Goal: Information Seeking & Learning: Find specific fact

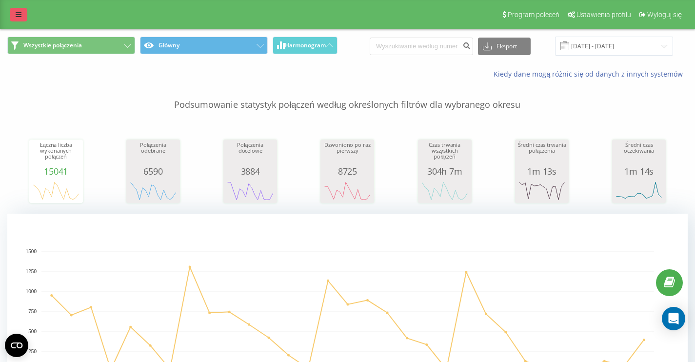
click at [18, 14] on icon at bounding box center [19, 14] width 6 height 7
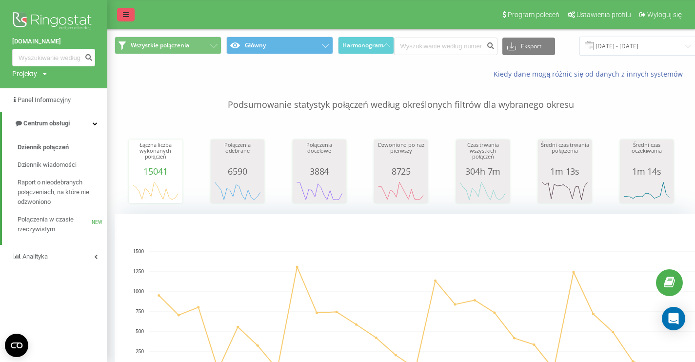
click at [128, 15] on icon at bounding box center [126, 14] width 6 height 7
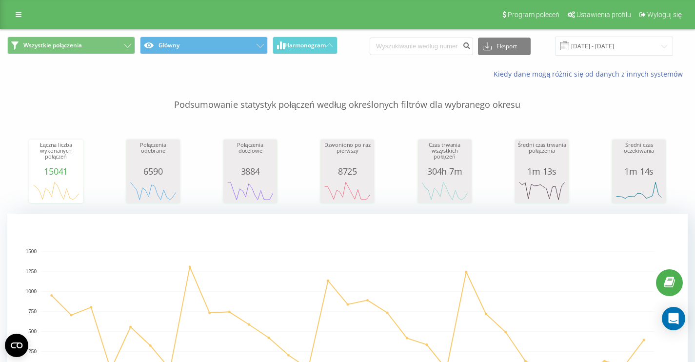
click at [440, 56] on div "Eksport .csv .xls .xlsx 16.06.2025 - 16.07.2025" at bounding box center [521, 46] width 303 height 19
click at [433, 46] on input at bounding box center [421, 47] width 103 height 18
paste input "33326"
type input "33326"
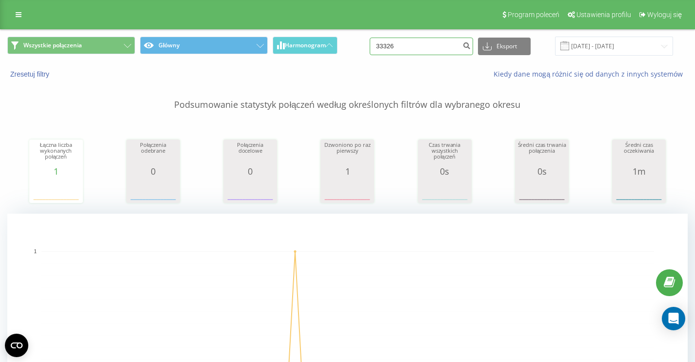
click at [419, 45] on input "33326" at bounding box center [421, 47] width 103 height 18
paste input "533 580 392"
type input "533 580 392"
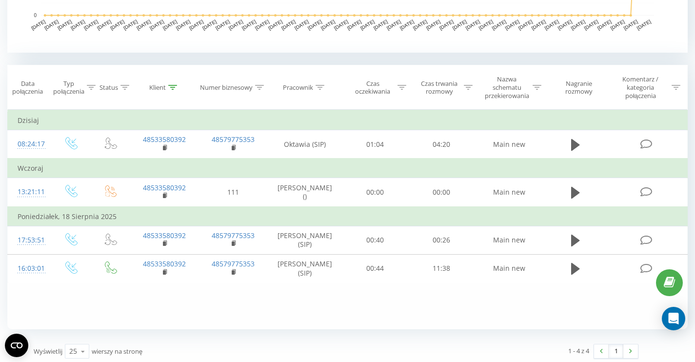
scroll to position [361, 0]
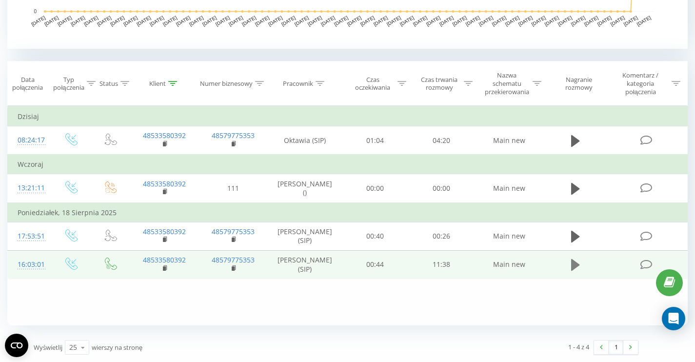
click at [573, 266] on icon at bounding box center [575, 265] width 9 height 12
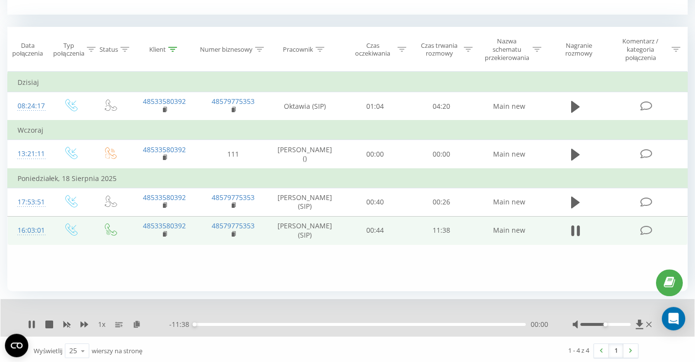
scroll to position [398, 0]
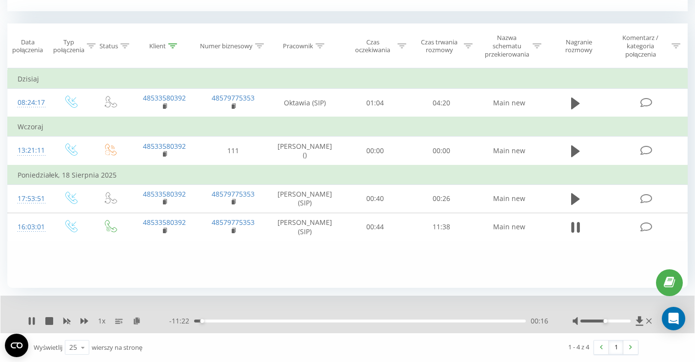
click at [208, 321] on div "00:16" at bounding box center [360, 320] width 332 height 3
click at [215, 320] on div "00:31" at bounding box center [360, 320] width 332 height 3
click at [221, 321] on div "00:44" at bounding box center [360, 320] width 332 height 3
click at [226, 320] on div "00:58" at bounding box center [360, 320] width 332 height 3
click at [232, 320] on div "01:09" at bounding box center [360, 320] width 332 height 3
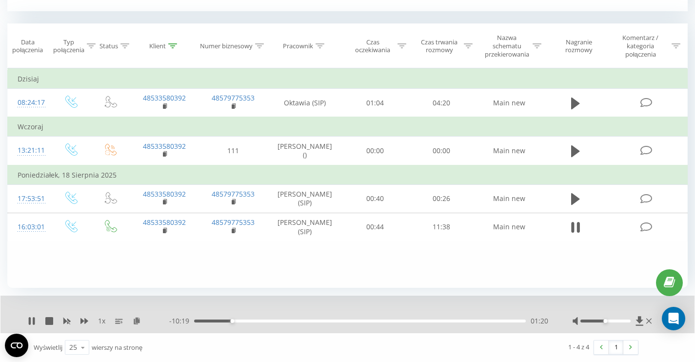
click at [239, 320] on div "01:20" at bounding box center [360, 320] width 332 height 3
click at [247, 321] on div "01:35" at bounding box center [360, 320] width 332 height 3
click at [253, 321] on div "01:53" at bounding box center [360, 320] width 332 height 3
click at [259, 321] on div "02:05" at bounding box center [360, 320] width 332 height 3
click at [265, 321] on div "02:19" at bounding box center [360, 320] width 332 height 3
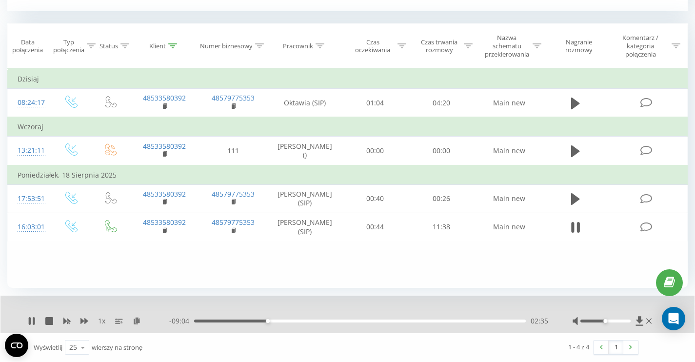
click at [277, 321] on div "02:35" at bounding box center [360, 320] width 332 height 3
click at [284, 321] on div "02:55" at bounding box center [360, 320] width 332 height 3
click at [292, 320] on div "03:12" at bounding box center [360, 320] width 332 height 3
click at [578, 226] on icon at bounding box center [578, 227] width 3 height 11
click at [32, 319] on icon at bounding box center [32, 321] width 6 height 8
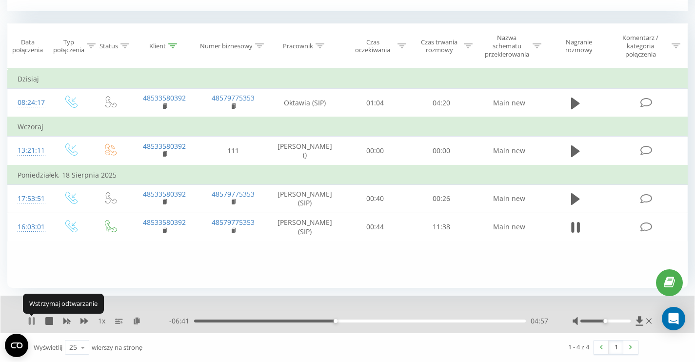
click at [30, 321] on icon at bounding box center [30, 321] width 2 height 8
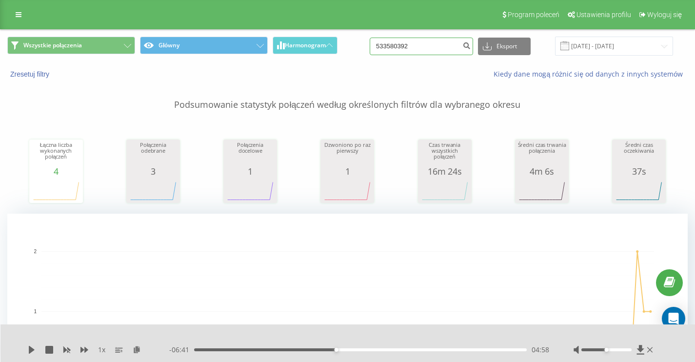
click at [444, 48] on input "533580392" at bounding box center [421, 47] width 103 height 18
paste input "792598152"
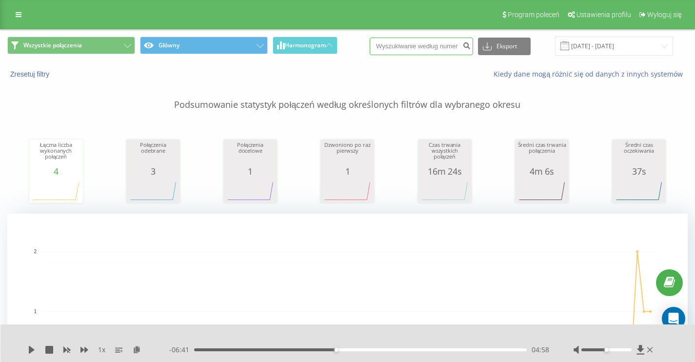
type input "792598152"
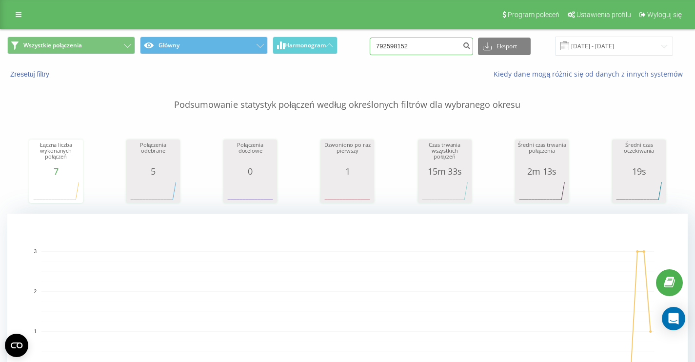
click at [435, 49] on input "792598152" at bounding box center [421, 47] width 103 height 18
click at [435, 50] on input "792598152" at bounding box center [421, 47] width 103 height 18
paste input "604690164"
type input "604690164"
click at [436, 50] on input "604690164" at bounding box center [421, 47] width 103 height 18
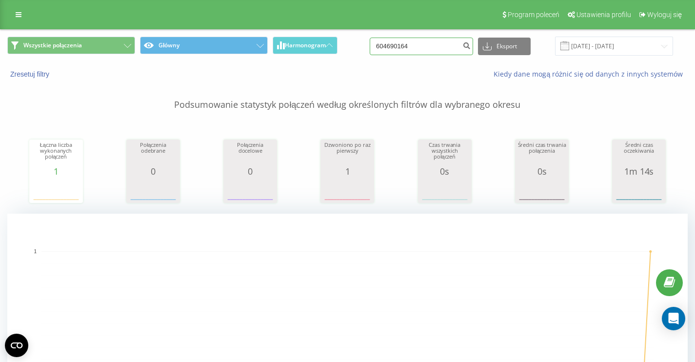
click at [436, 50] on input "604690164" at bounding box center [421, 47] width 103 height 18
paste input "721614850"
type input "721614850"
click at [434, 49] on input "721614850" at bounding box center [421, 47] width 103 height 18
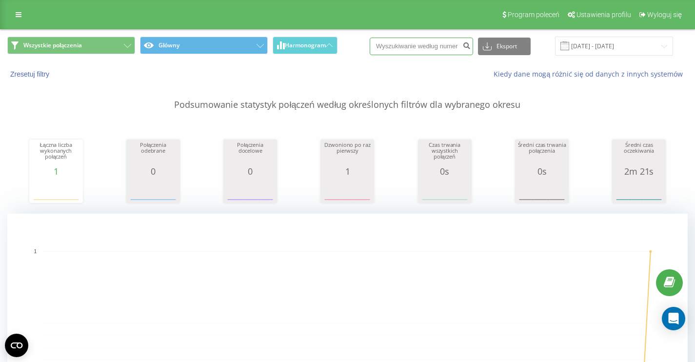
paste input "509221264"
type input "509221264"
click at [438, 45] on input "509221264" at bounding box center [421, 47] width 103 height 18
paste input "798806832"
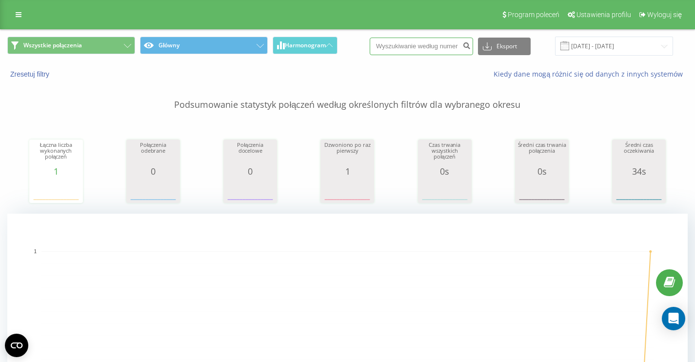
type input "798806832"
click at [447, 51] on input "798806832" at bounding box center [421, 47] width 103 height 18
paste input "604912244"
type input "604912244"
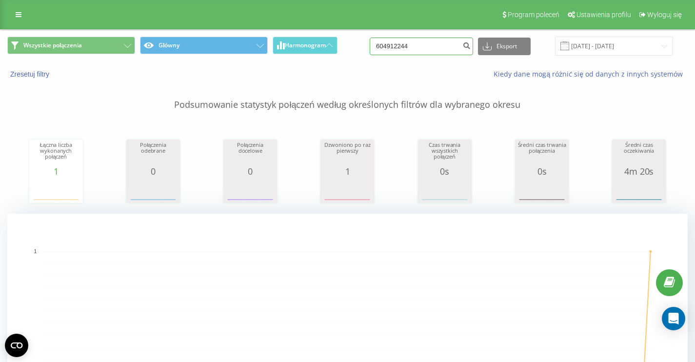
click at [438, 53] on input "604912244" at bounding box center [421, 47] width 103 height 18
paste input "601747644"
type input "601747644"
click at [433, 44] on input "601747644" at bounding box center [421, 47] width 103 height 18
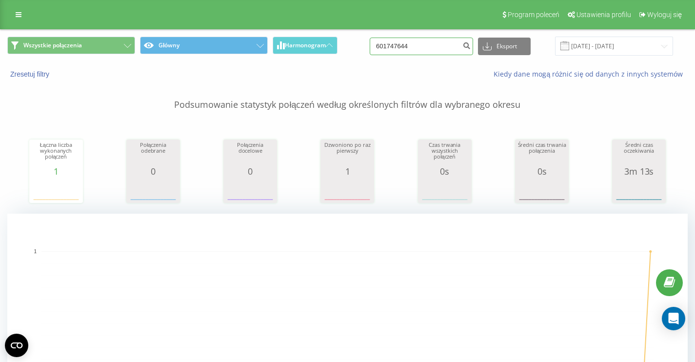
click at [433, 44] on input "601747644" at bounding box center [421, 47] width 103 height 18
paste input "601747644"
type input "601747644"
click at [436, 49] on input "601747644" at bounding box center [421, 47] width 103 height 18
drag, startPoint x: 436, startPoint y: 49, endPoint x: 352, endPoint y: 47, distance: 83.9
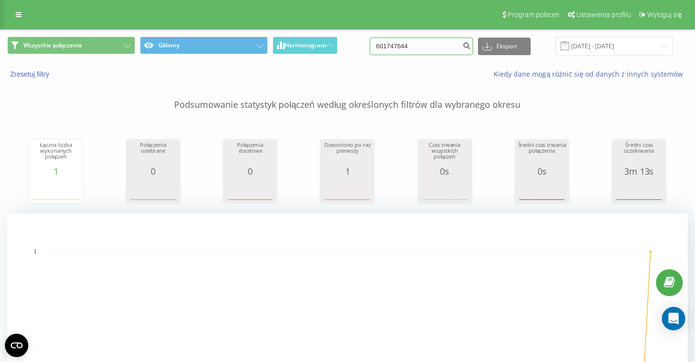
click at [370, 47] on input "601747644" at bounding box center [421, 47] width 103 height 18
paste input "601747644"
type input "601747644"
click at [421, 50] on input "601747644" at bounding box center [421, 47] width 103 height 18
click at [421, 51] on input "601747644" at bounding box center [421, 47] width 103 height 18
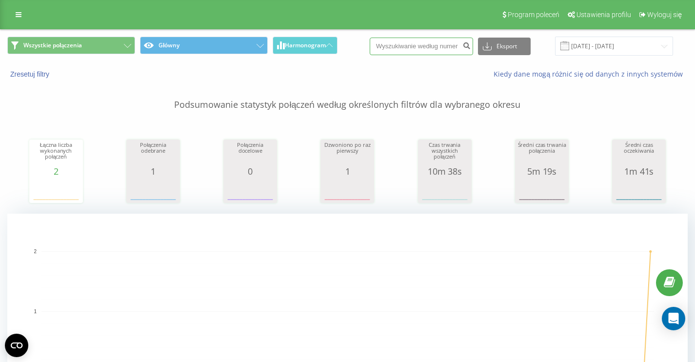
paste input "515793680"
type input "515793680"
click at [426, 50] on input "515793680" at bounding box center [421, 47] width 103 height 18
paste input "508912859"
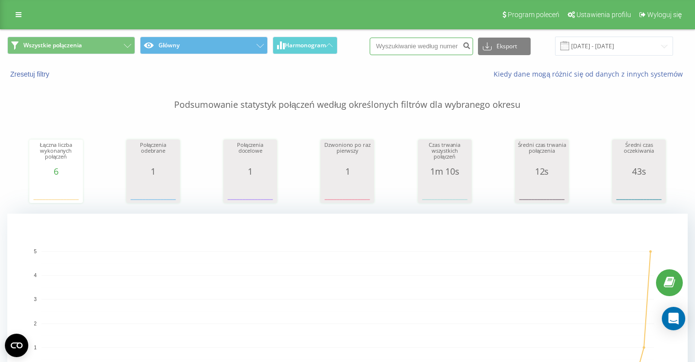
type input "508912859"
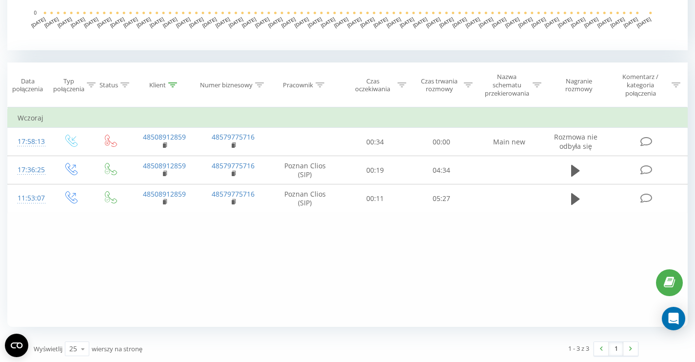
scroll to position [361, 0]
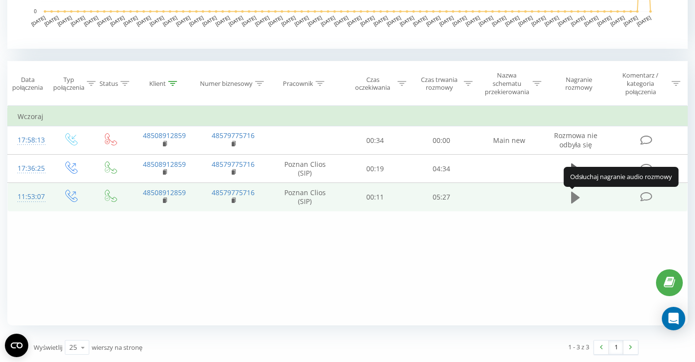
click at [570, 197] on button at bounding box center [575, 197] width 15 height 15
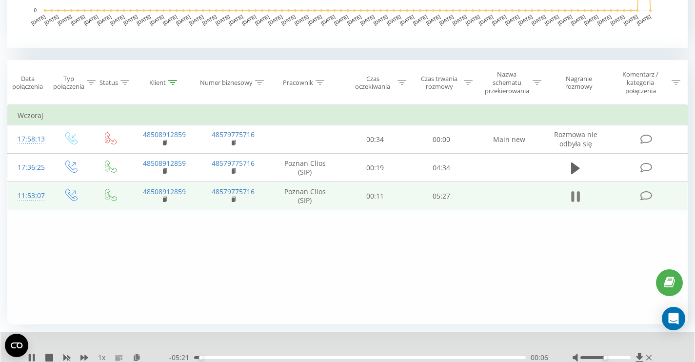
click at [573, 196] on icon at bounding box center [572, 196] width 3 height 11
